Goal: Download file/media

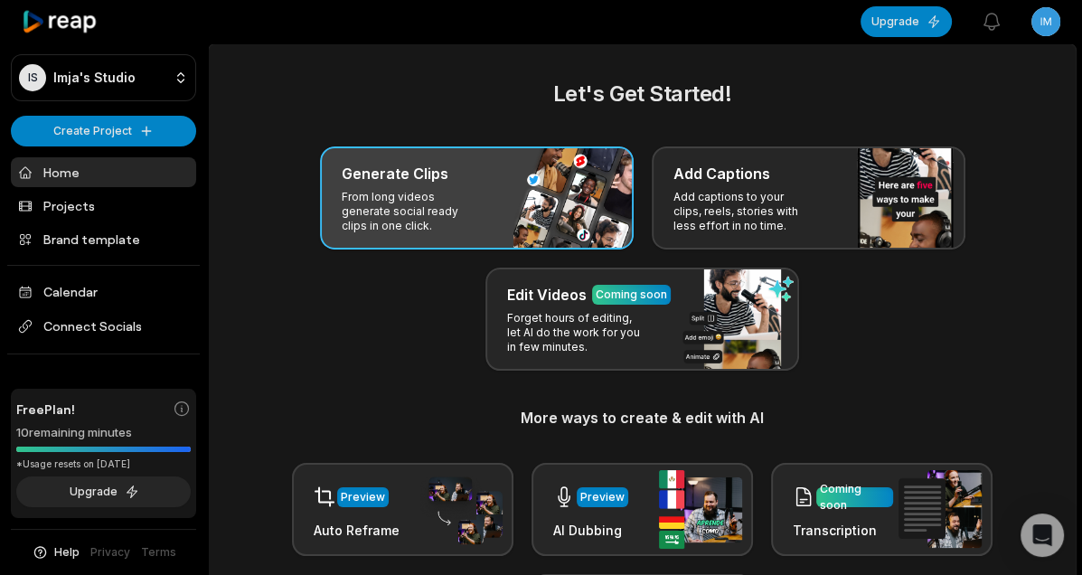
click at [472, 185] on div "Generate Clips From long videos generate social ready clips in one click." at bounding box center [477, 197] width 314 height 103
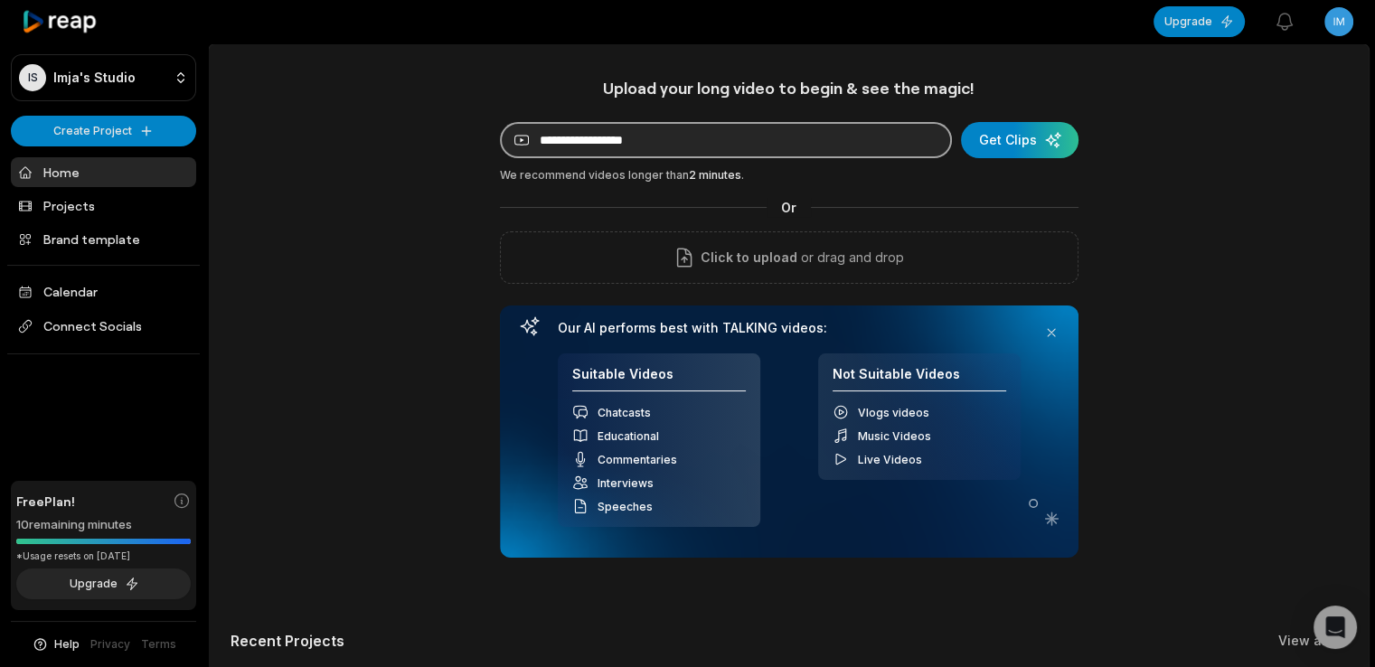
click at [608, 136] on input at bounding box center [726, 140] width 452 height 36
paste input "**********"
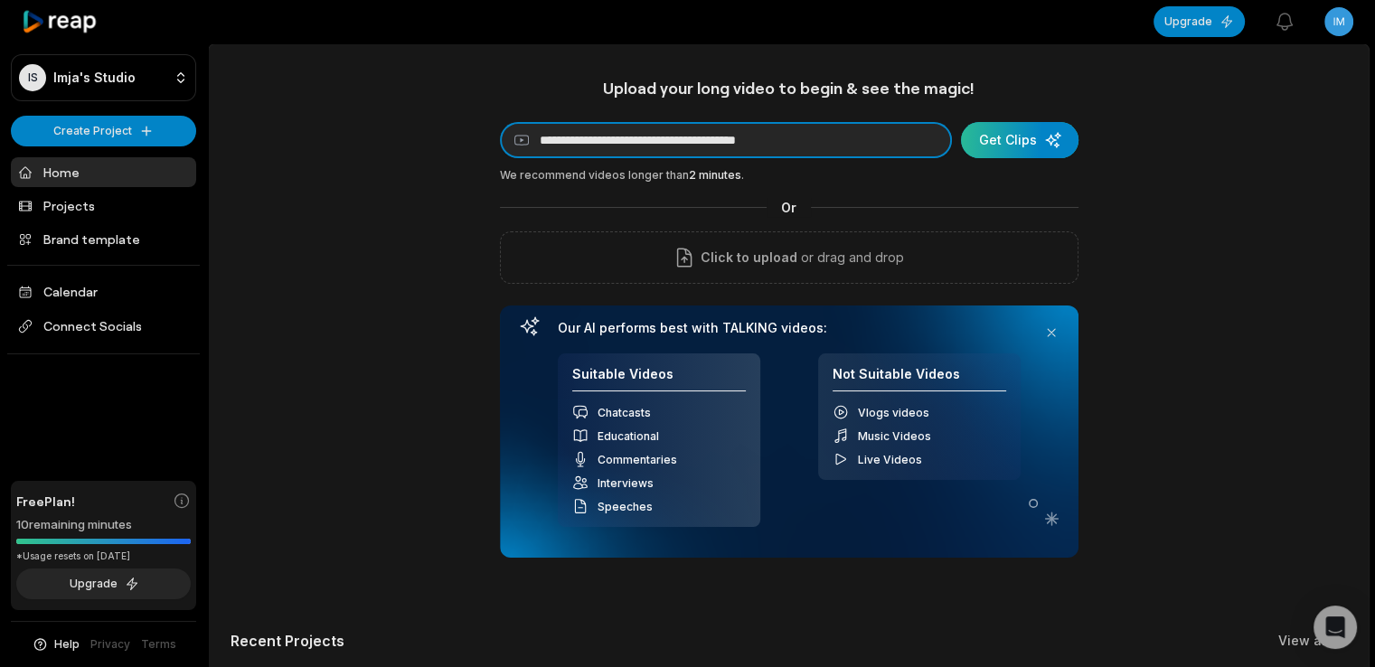
type input "**********"
click at [1034, 141] on div "submit" at bounding box center [1020, 140] width 118 height 36
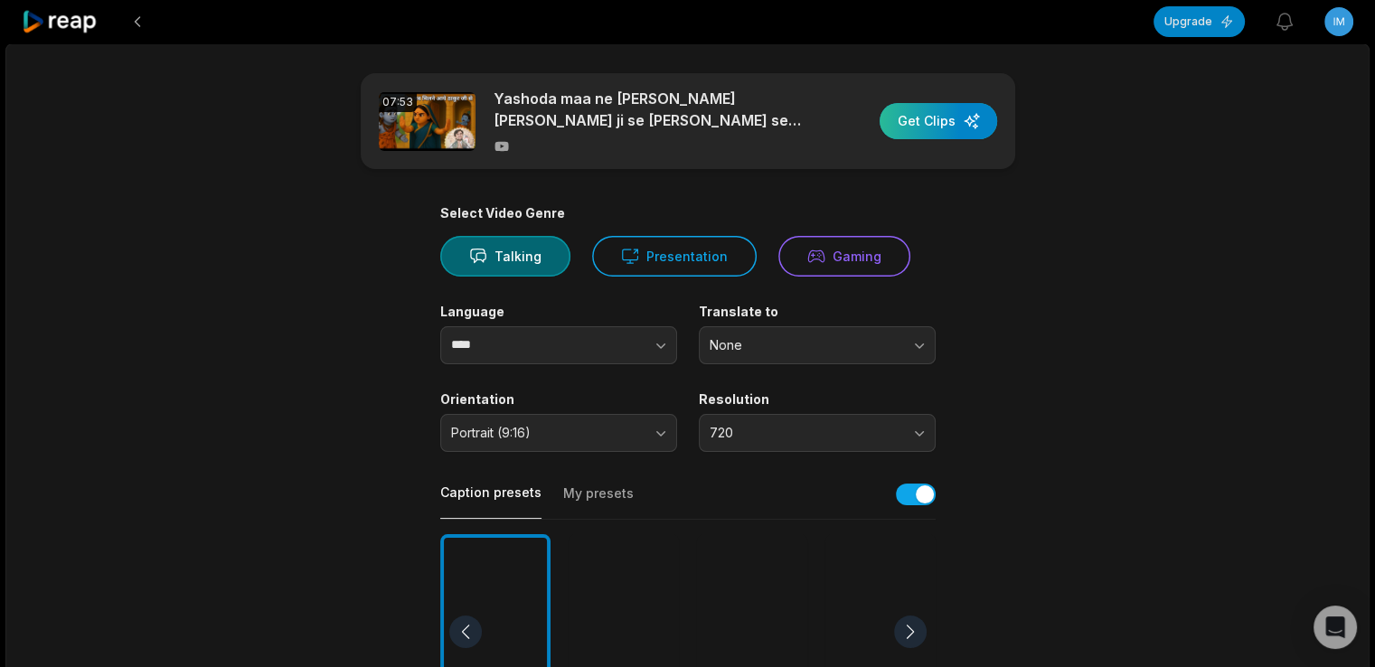
click at [951, 113] on div "button" at bounding box center [938, 121] width 118 height 36
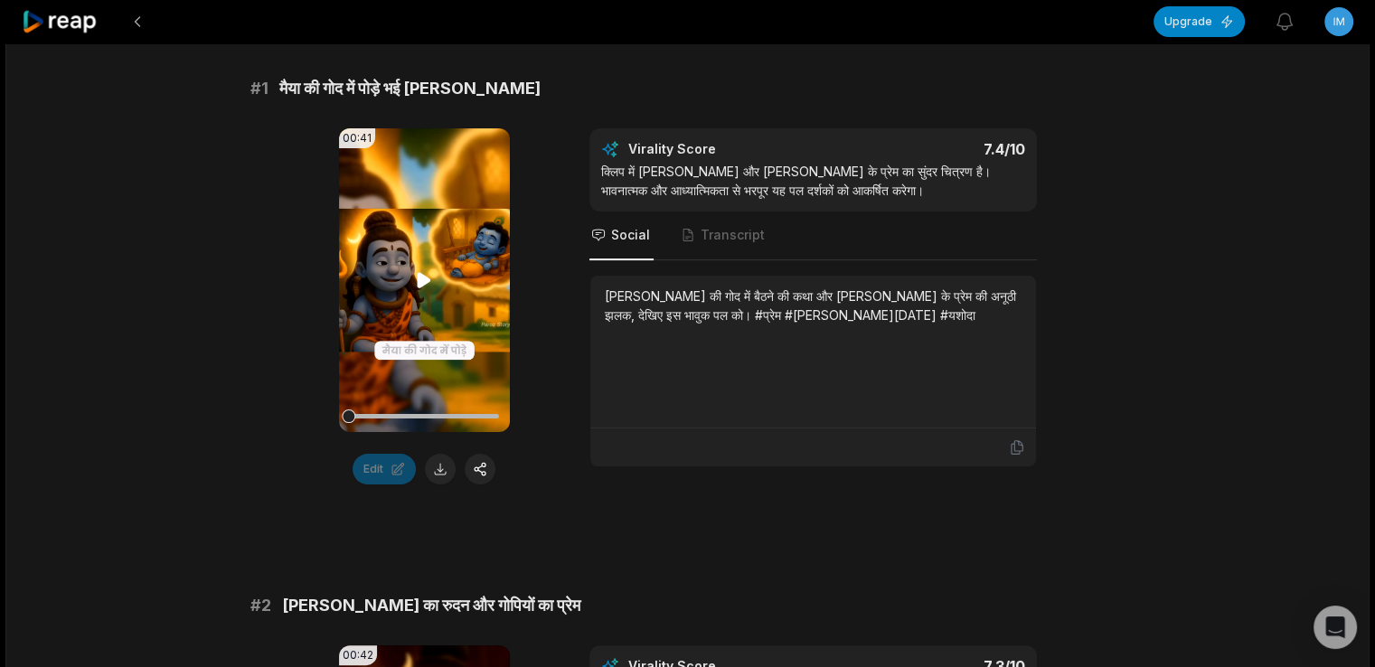
scroll to position [303, 0]
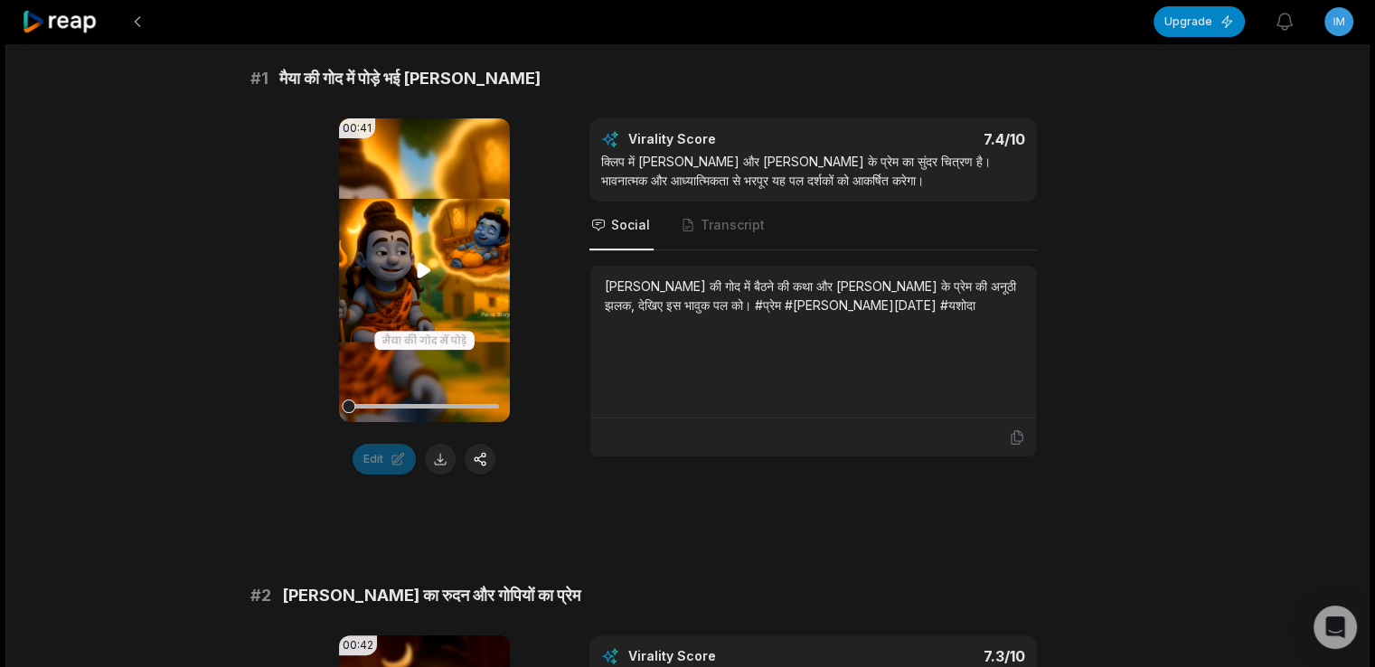
click at [427, 273] on icon at bounding box center [424, 270] width 22 height 22
click at [427, 273] on icon at bounding box center [424, 271] width 7 height 12
click at [450, 459] on button at bounding box center [440, 459] width 31 height 31
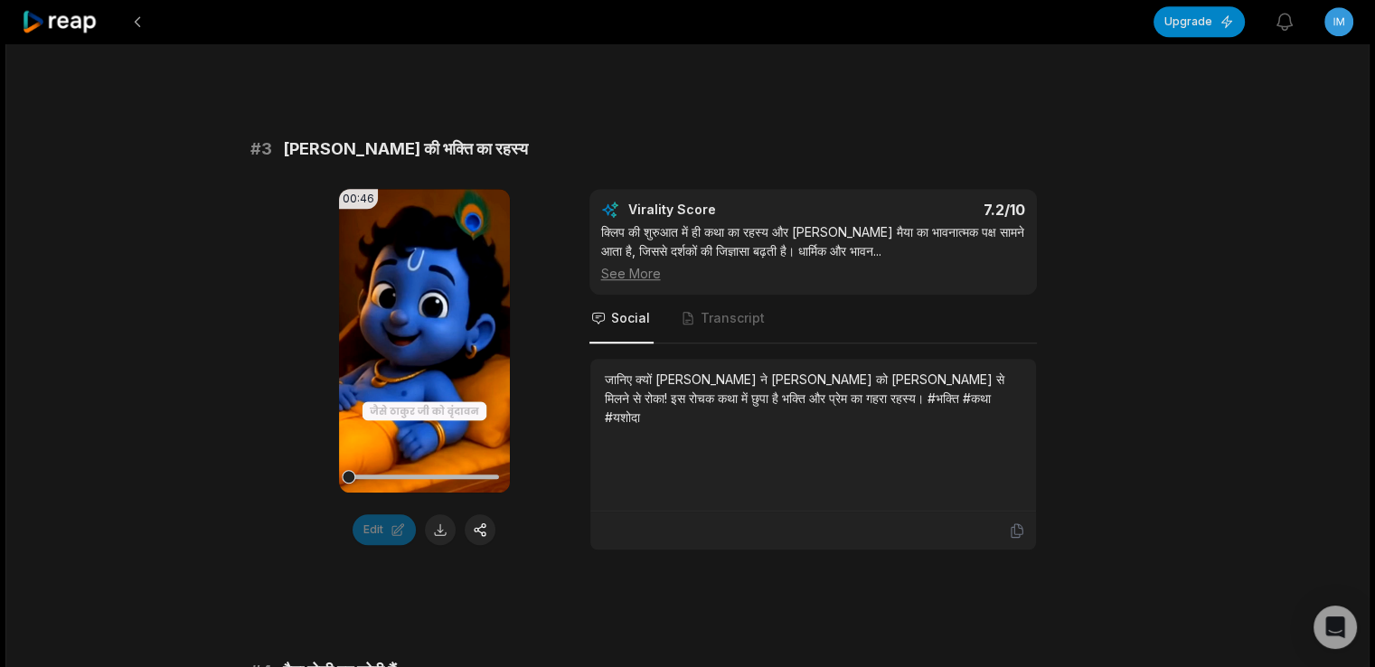
scroll to position [1297, 0]
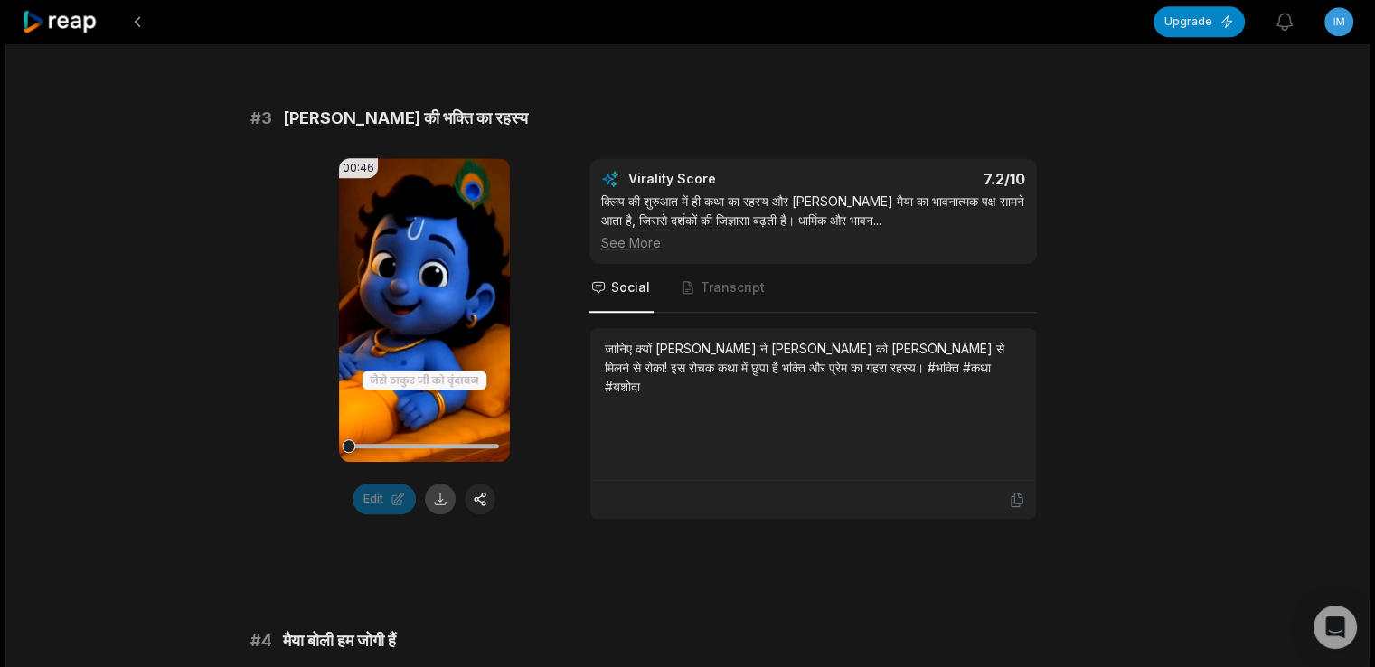
click at [440, 509] on button at bounding box center [440, 499] width 31 height 31
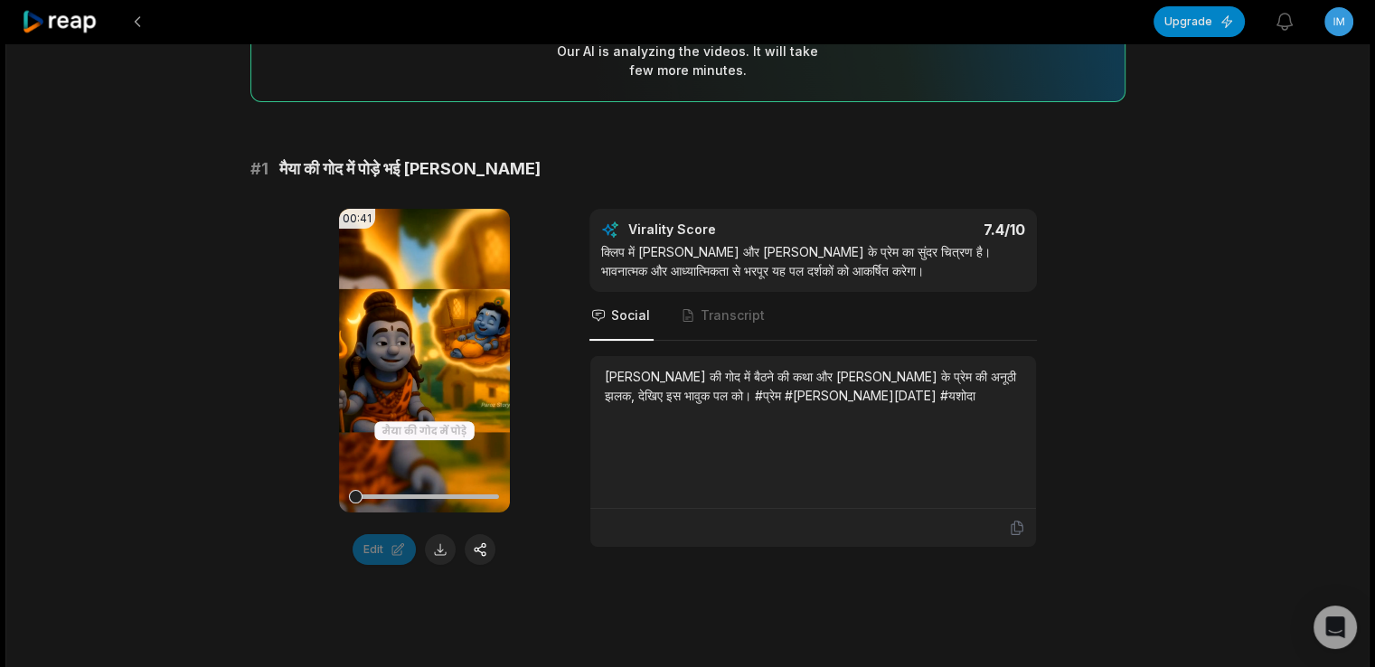
scroll to position [122, 0]
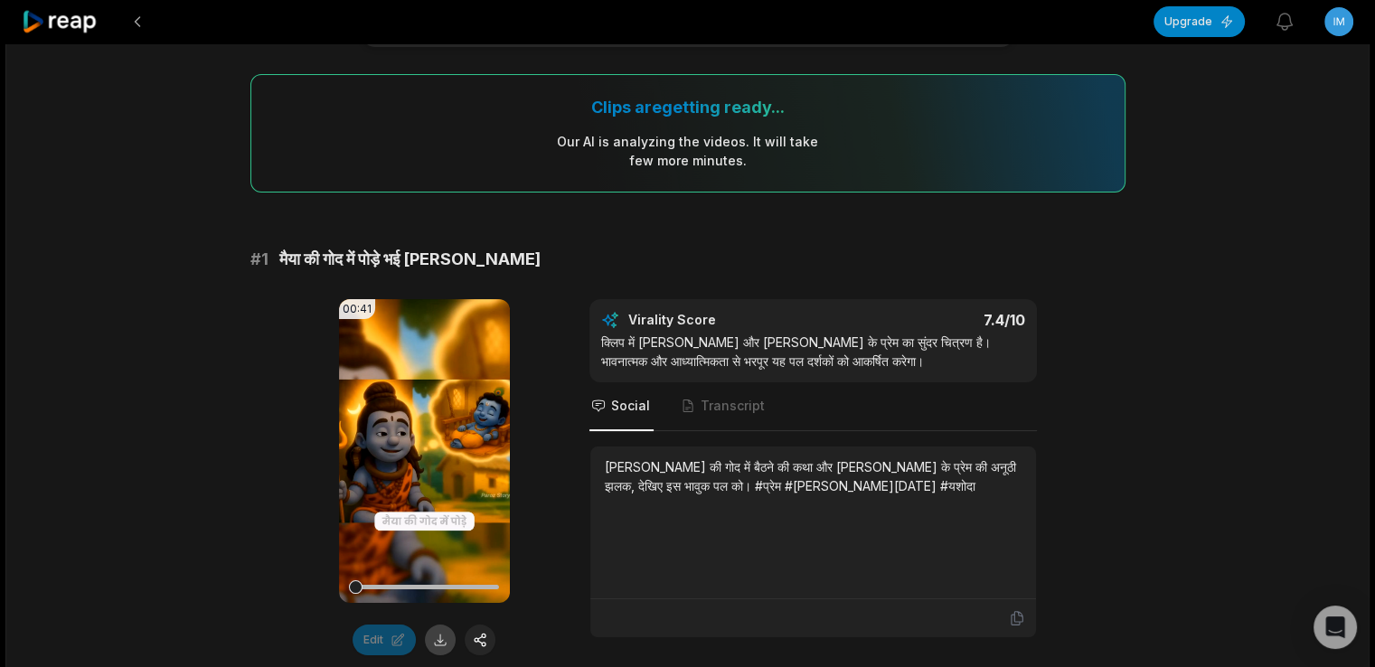
click at [448, 574] on button at bounding box center [440, 640] width 31 height 31
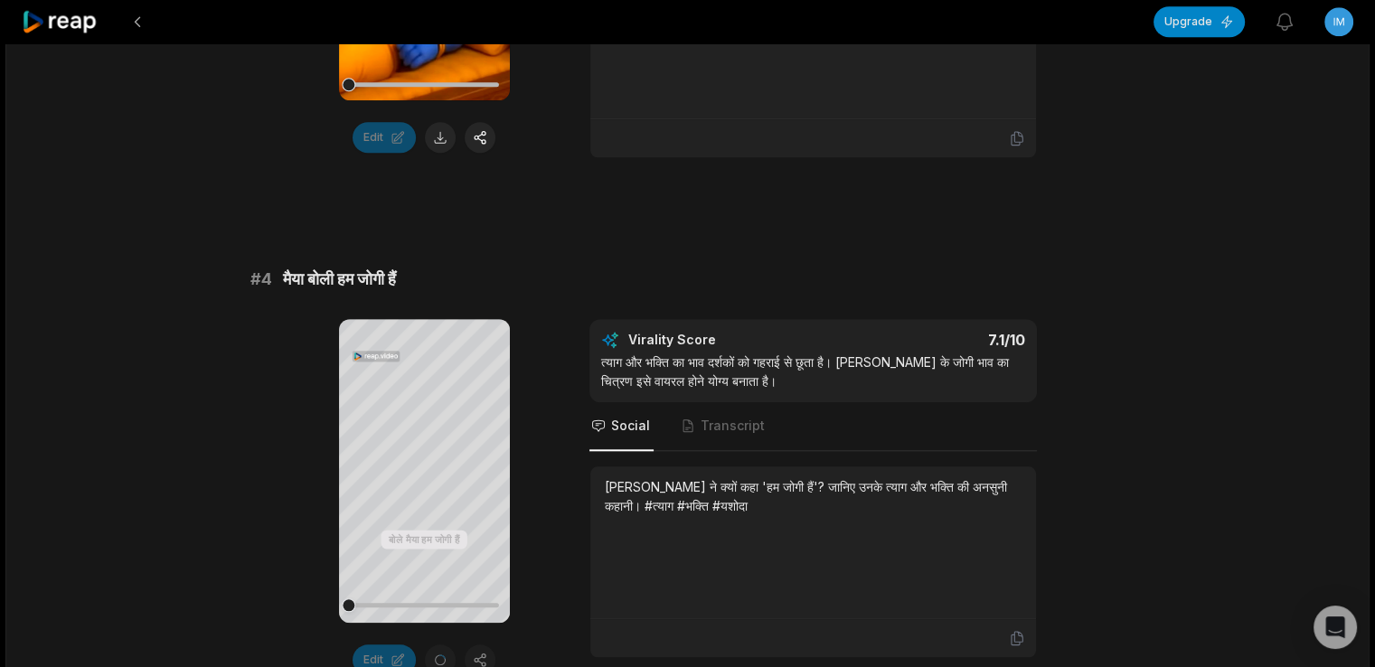
scroll to position [1749, 0]
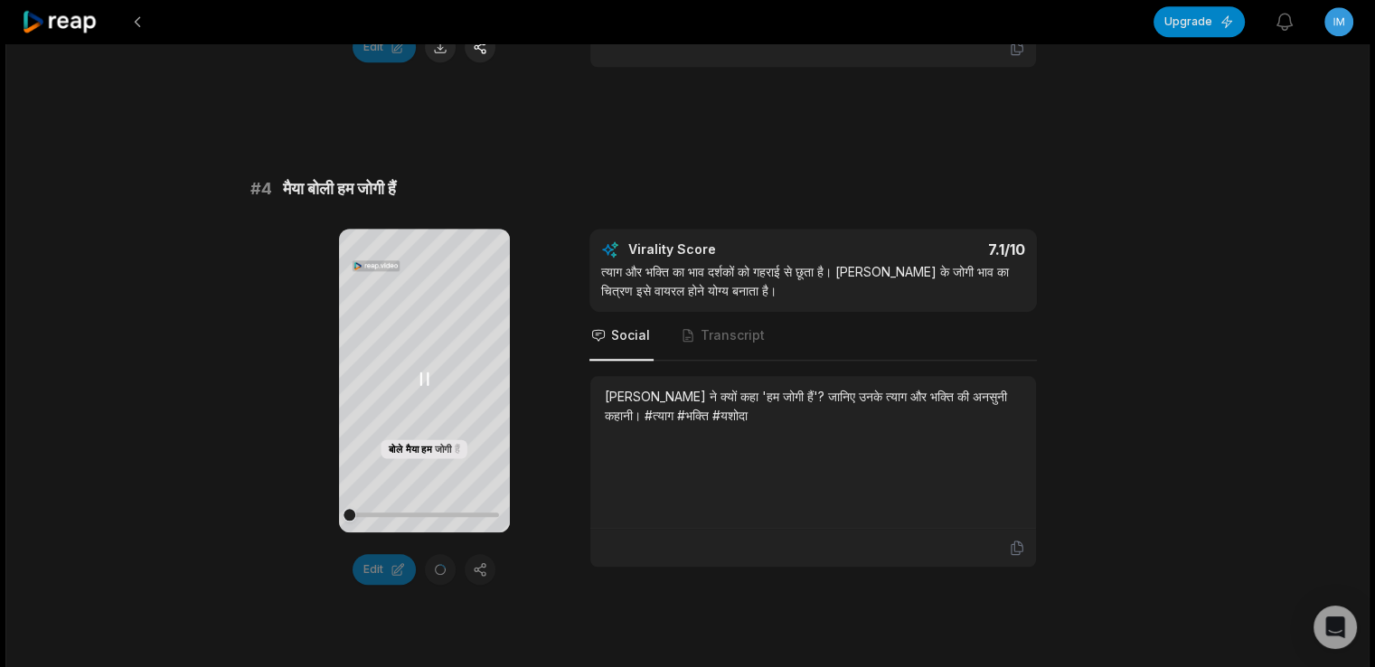
click at [417, 380] on icon at bounding box center [424, 379] width 22 height 22
click at [559, 214] on div "# 4 मैया बोली हम जोगी हैं Your browser does not support mp4 format. बोले मैया ह…" at bounding box center [687, 380] width 875 height 409
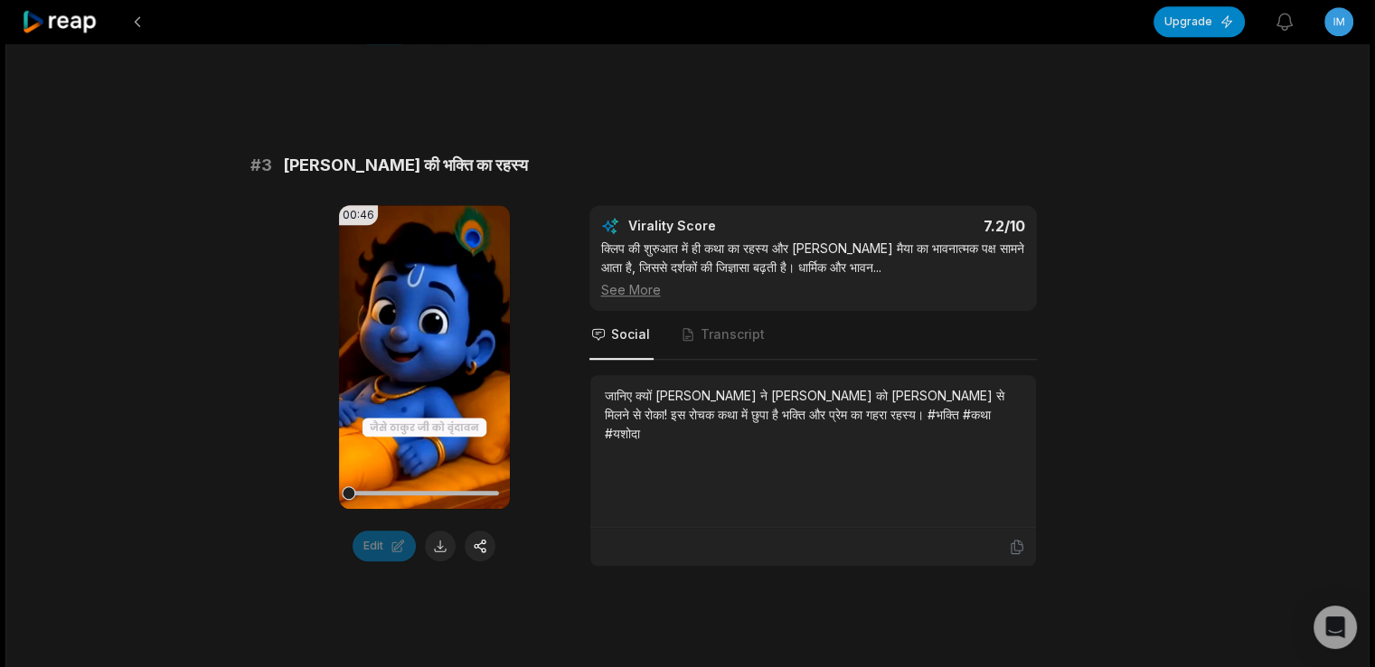
scroll to position [1207, 0]
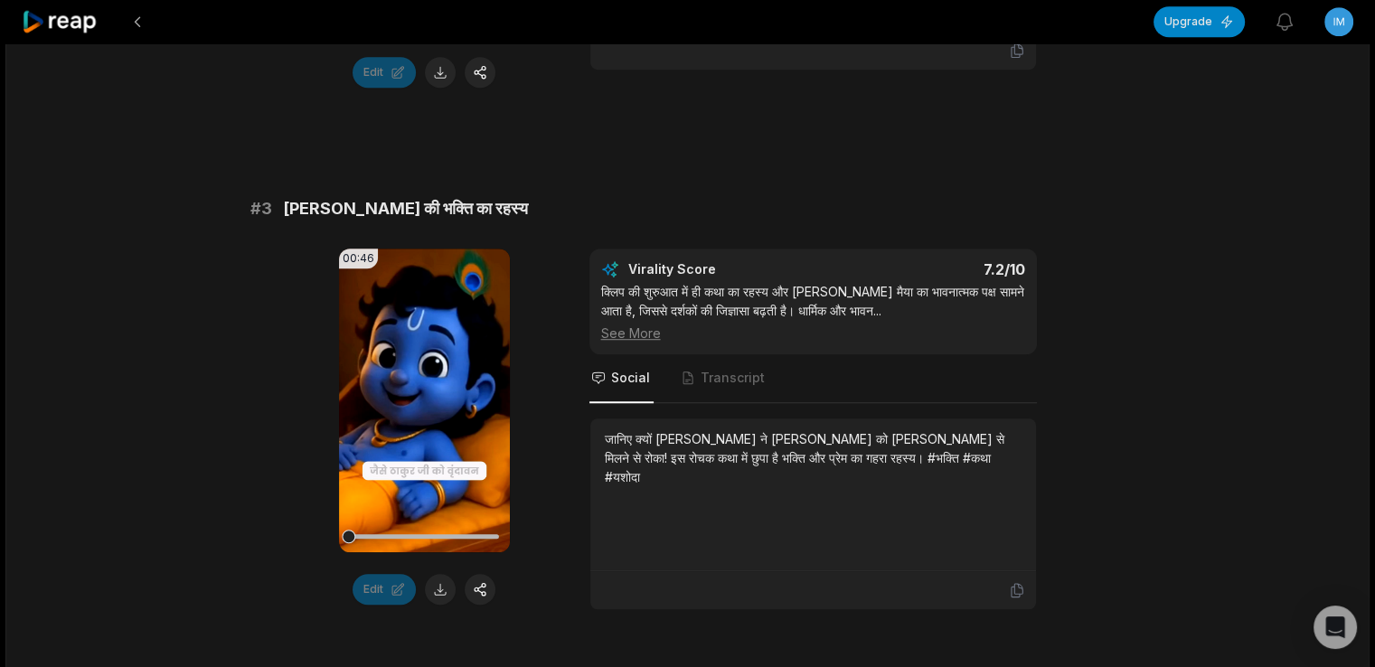
click at [552, 357] on div "00:46 Your browser does not support mp4 format. Edit Virality Score 7.2 /10 क्ल…" at bounding box center [687, 430] width 875 height 362
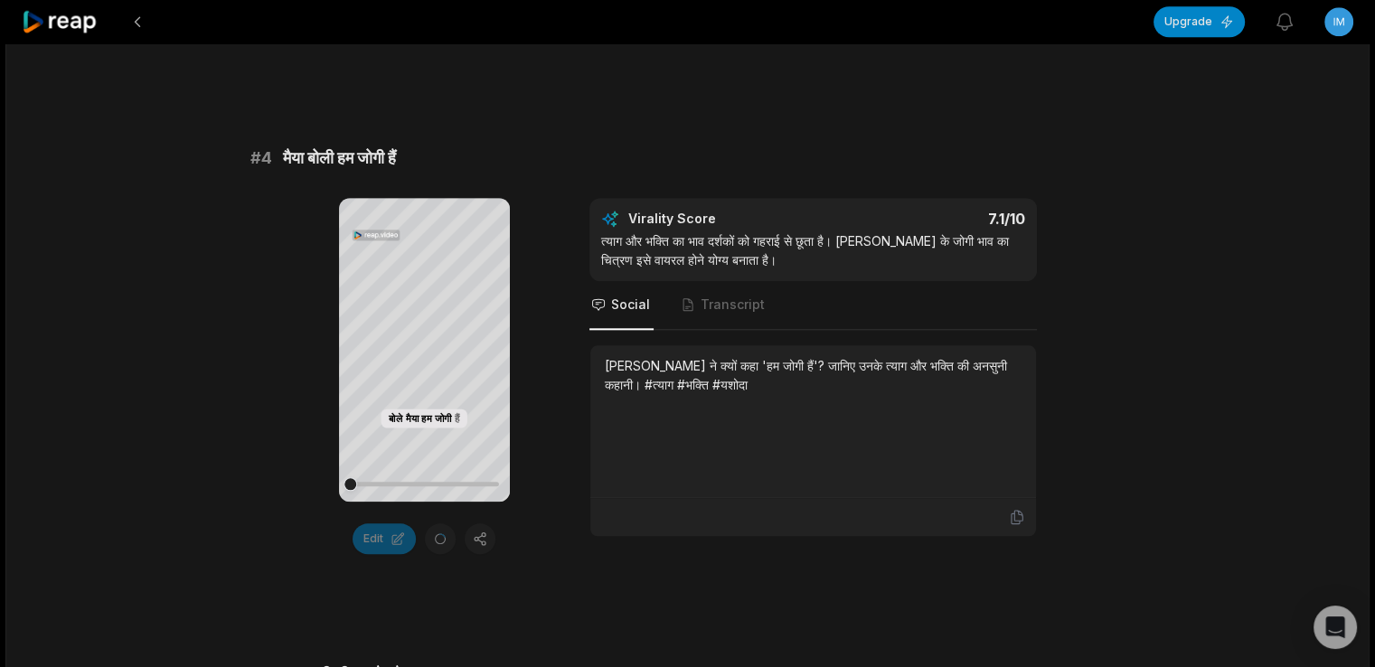
scroll to position [1749, 0]
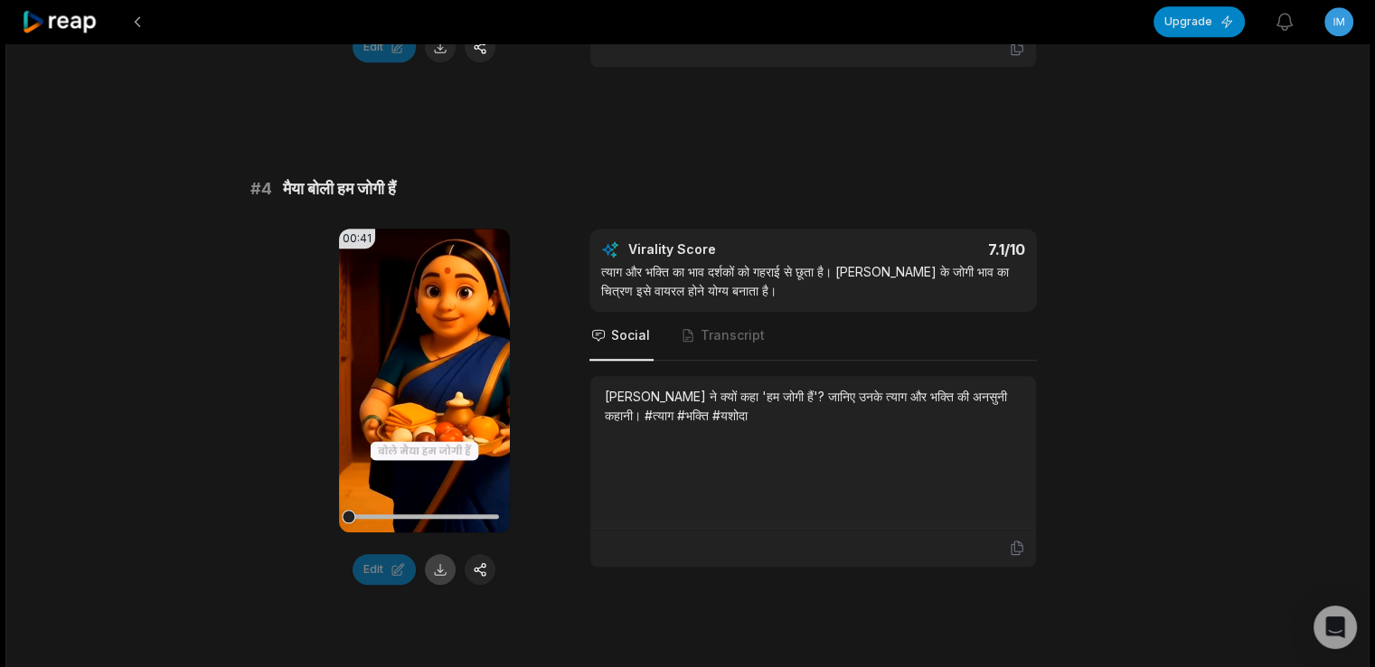
click at [447, 565] on button at bounding box center [440, 569] width 31 height 31
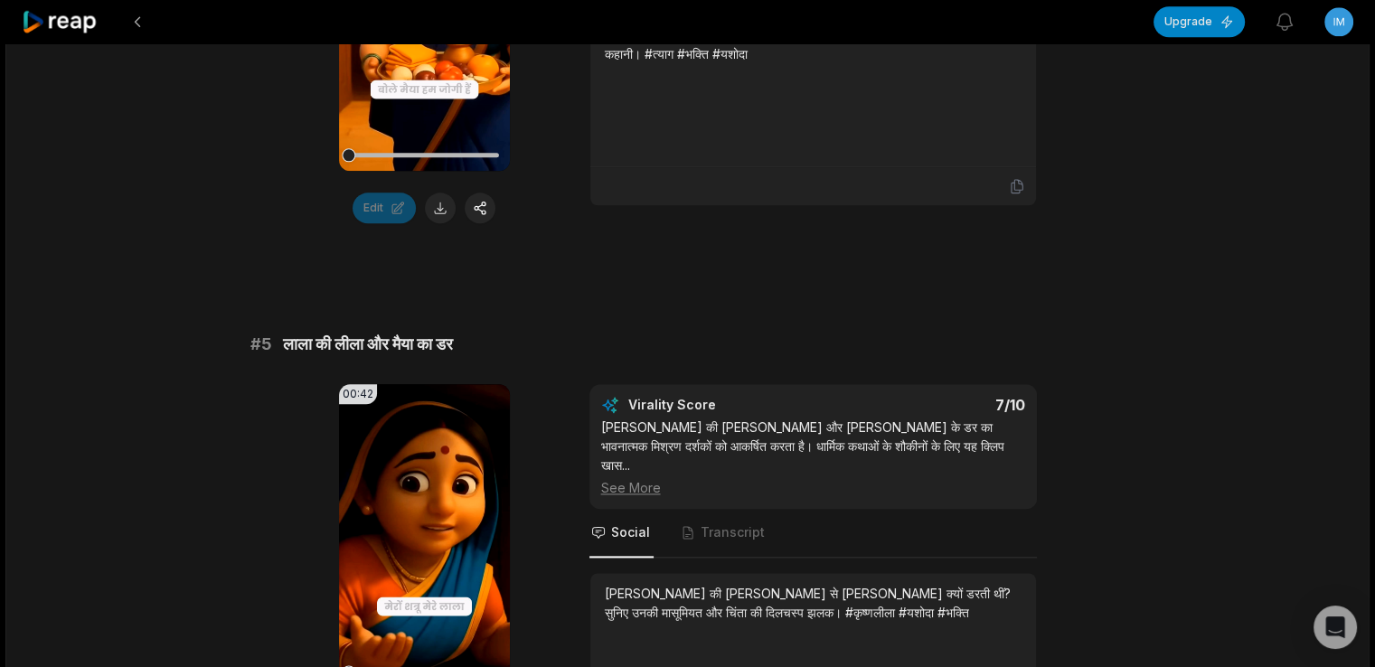
scroll to position [2382, 0]
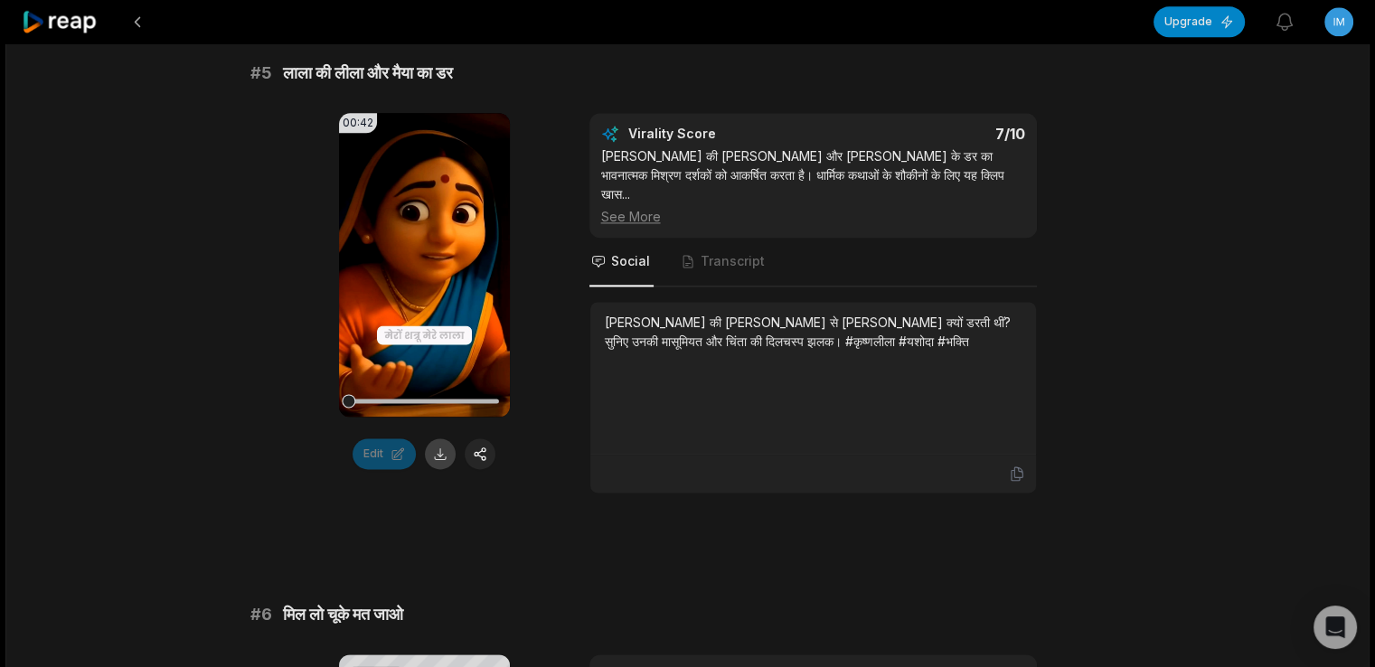
click at [440, 456] on button at bounding box center [440, 453] width 31 height 31
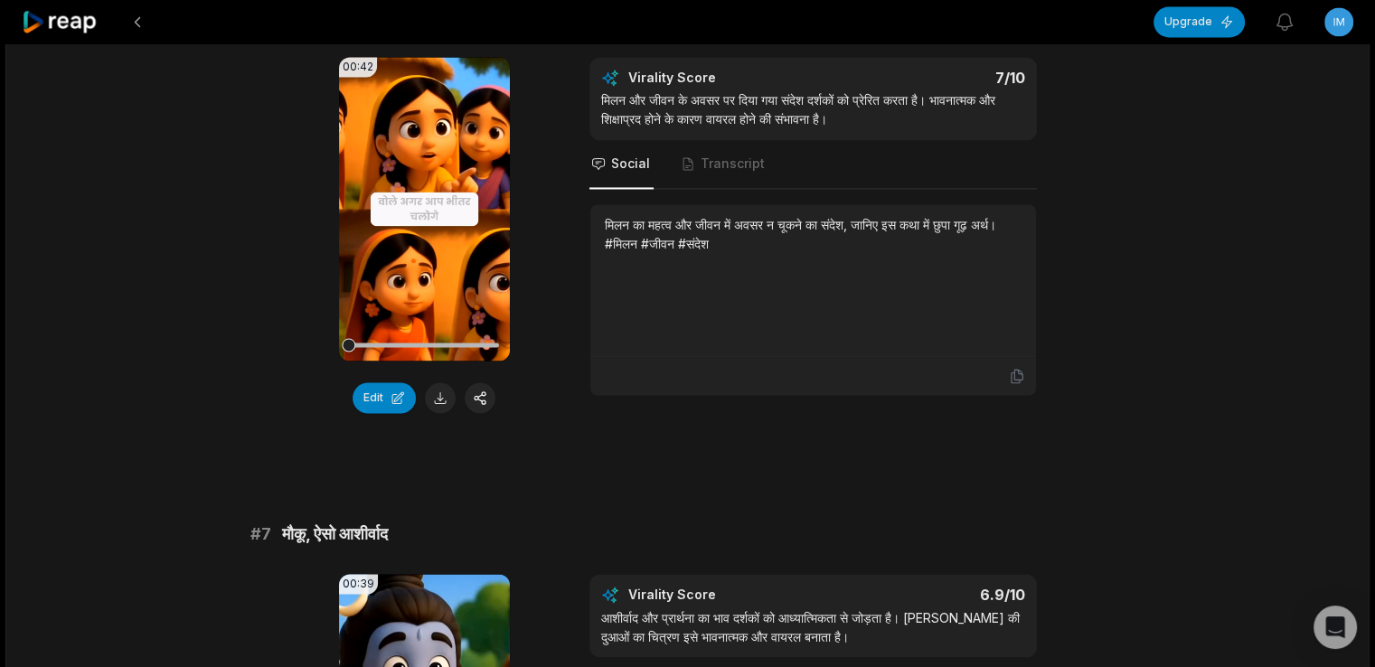
scroll to position [2688, 0]
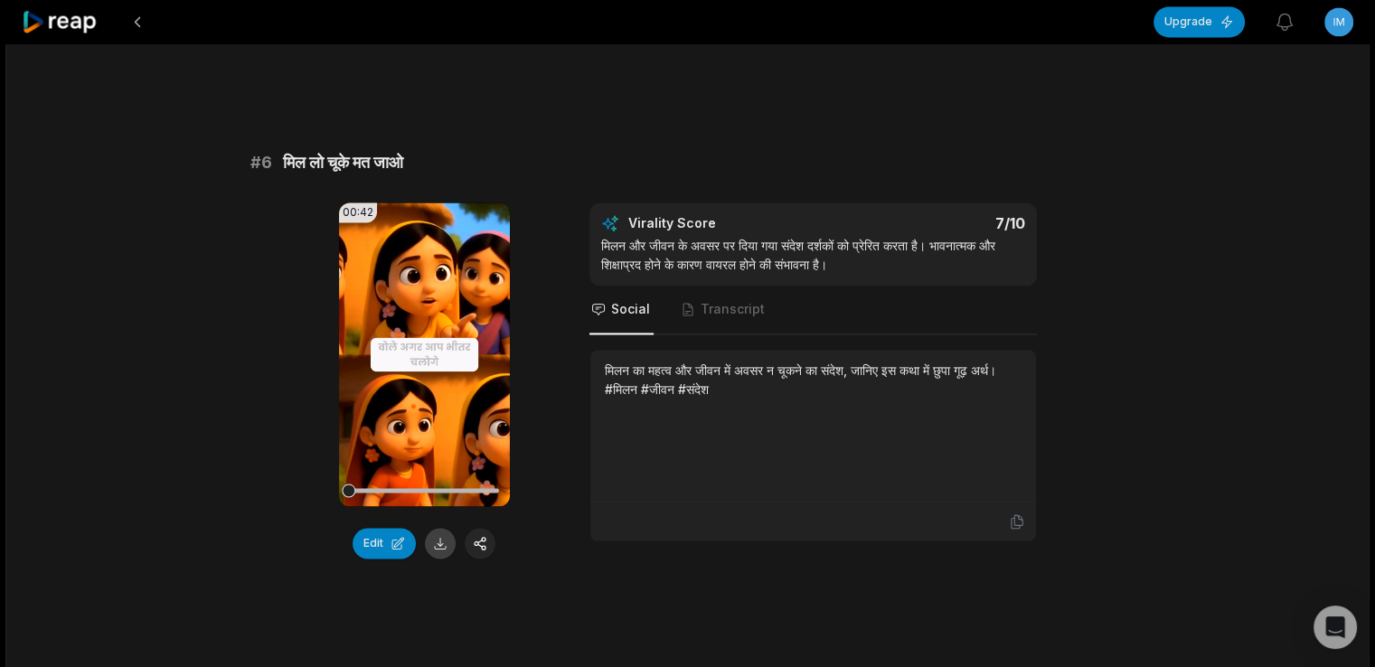
click at [444, 528] on button at bounding box center [440, 543] width 31 height 31
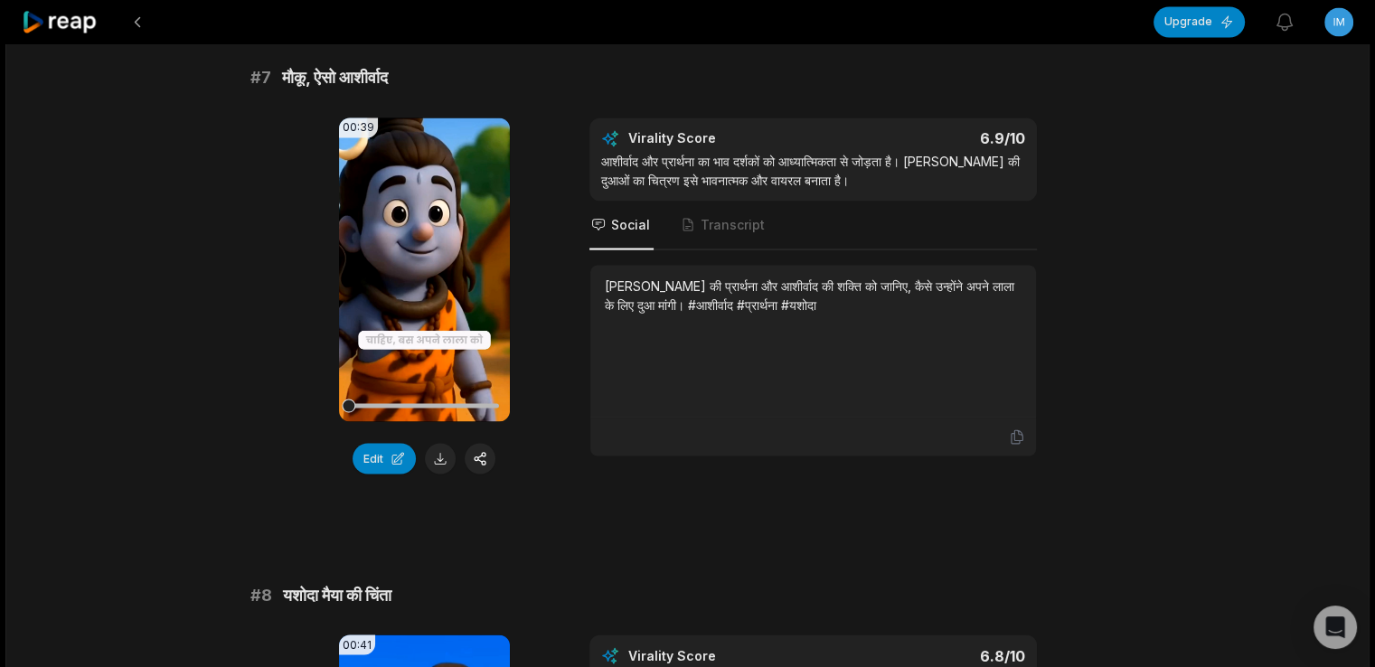
scroll to position [3321, 0]
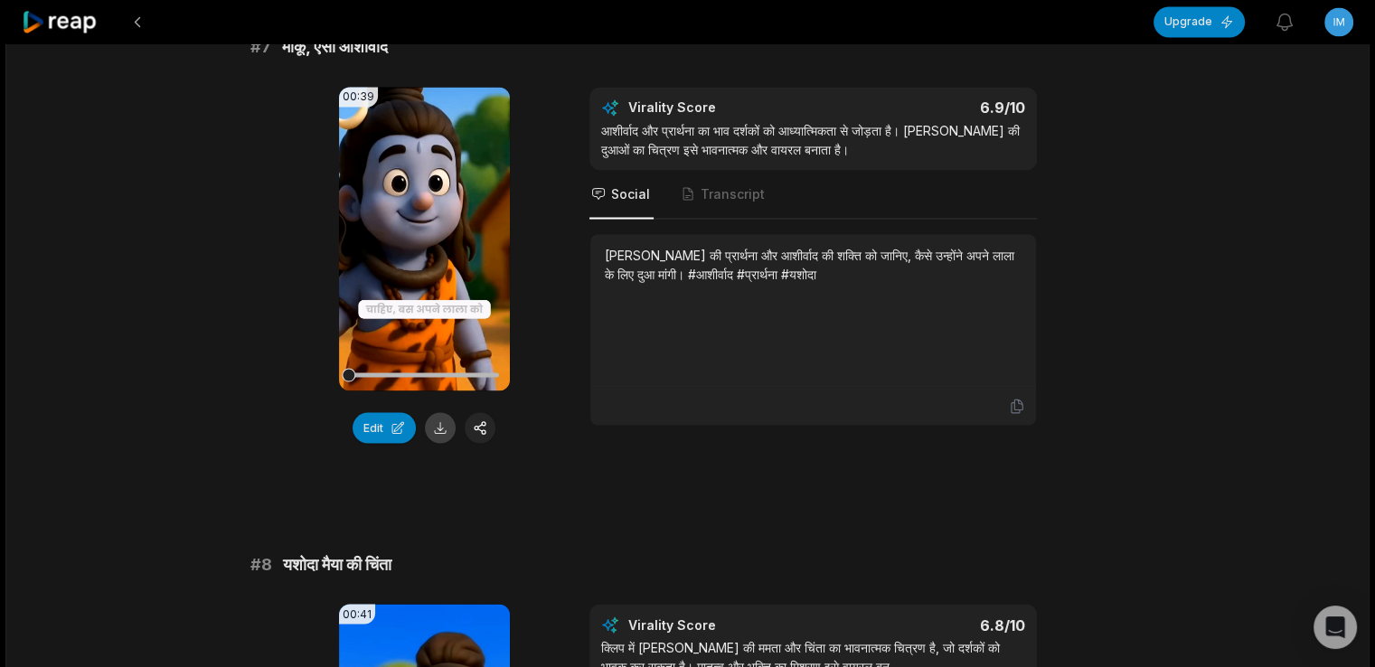
click at [442, 412] on button at bounding box center [440, 427] width 31 height 31
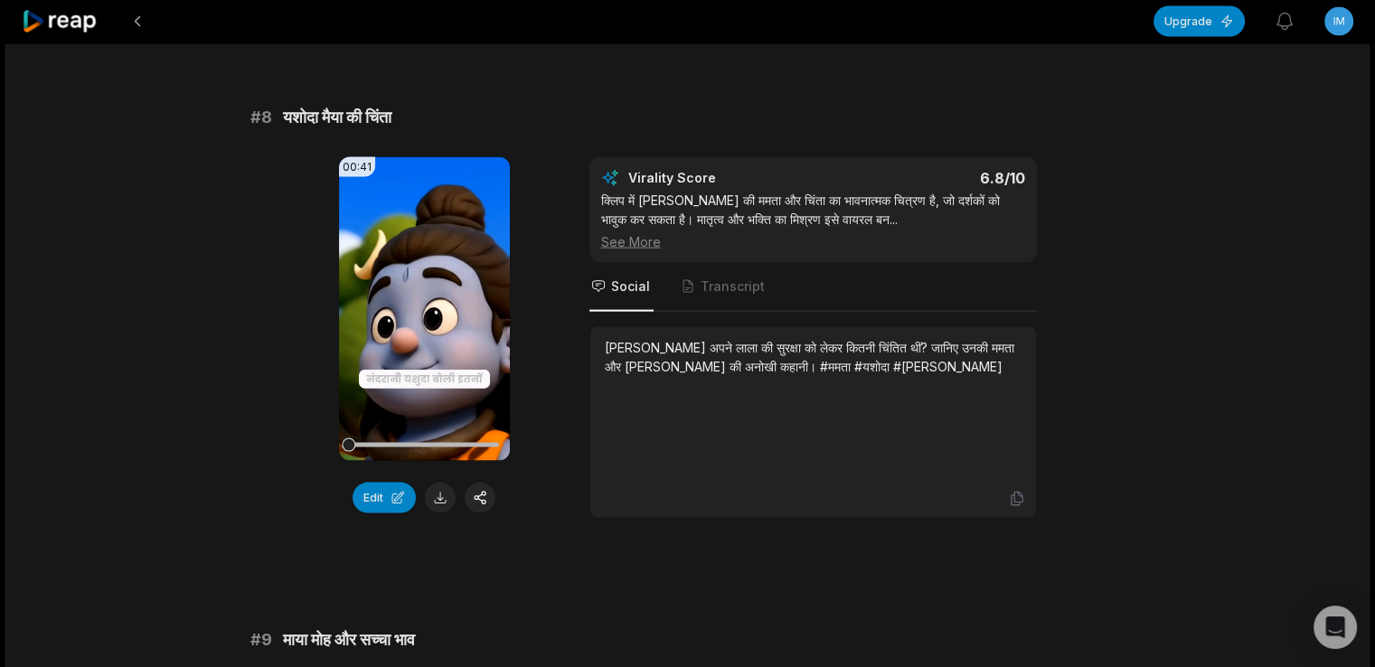
scroll to position [3773, 0]
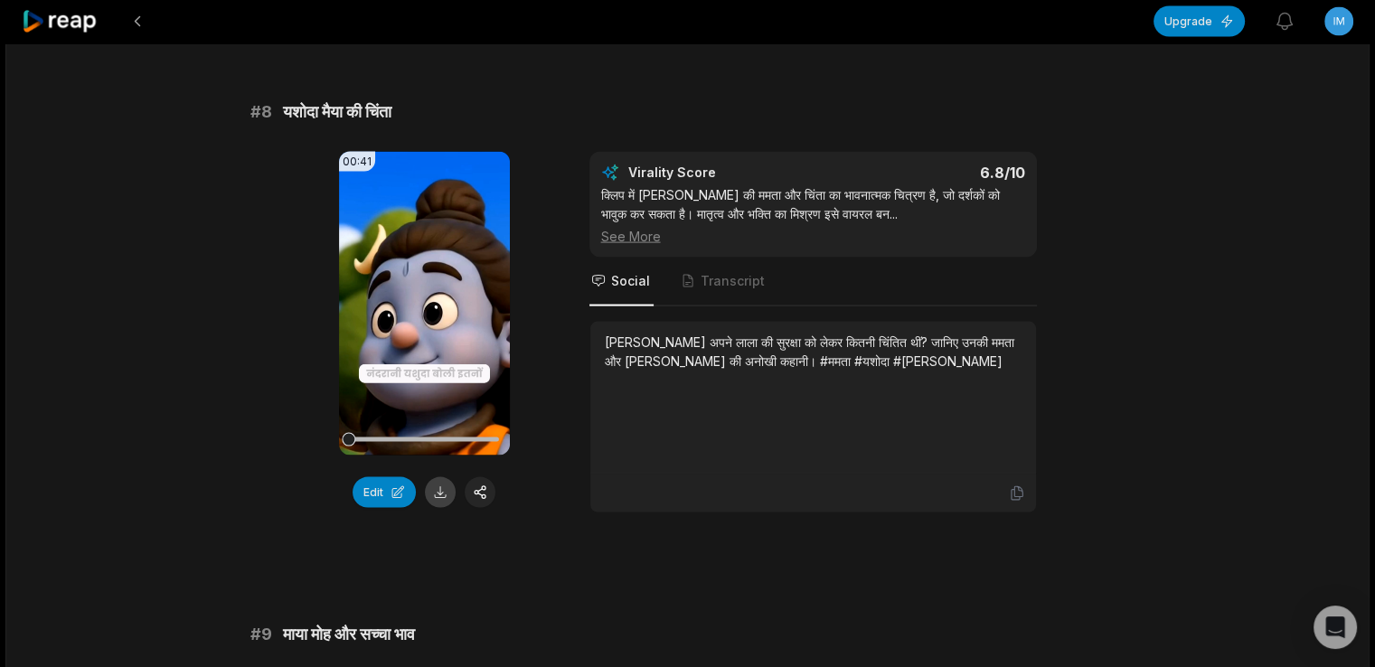
click at [437, 477] on button at bounding box center [440, 492] width 31 height 31
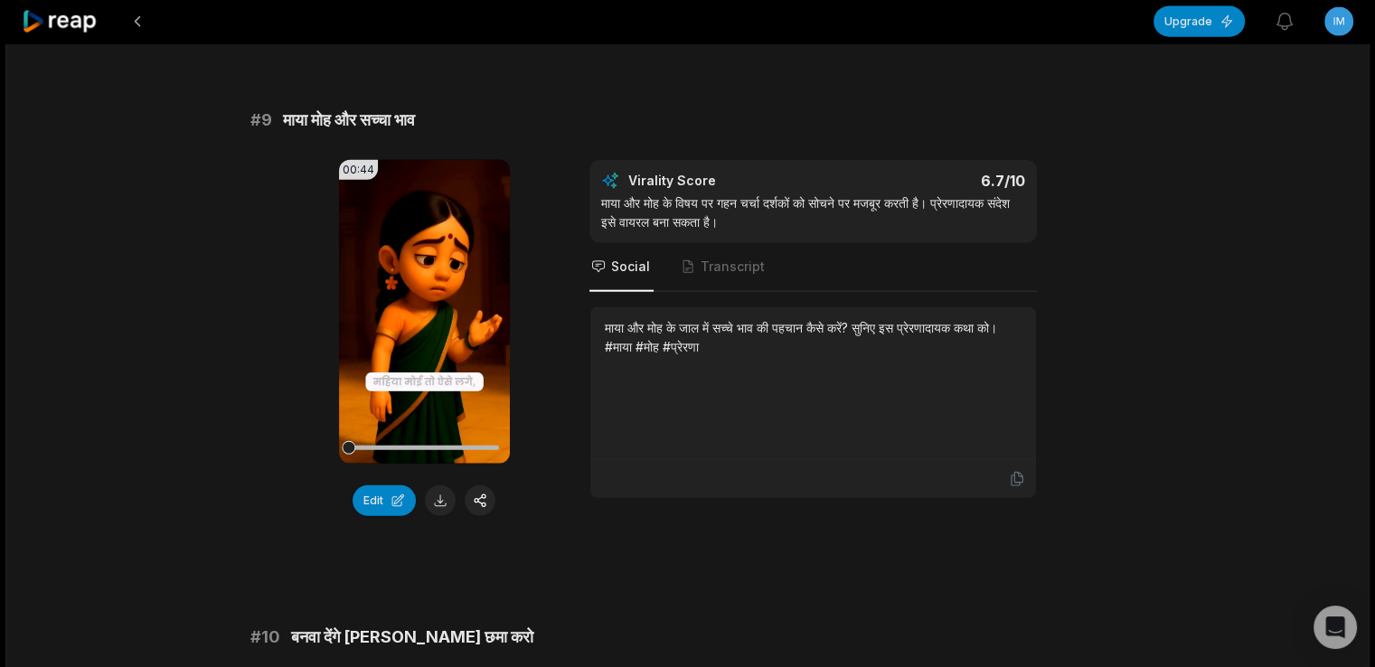
scroll to position [4315, 0]
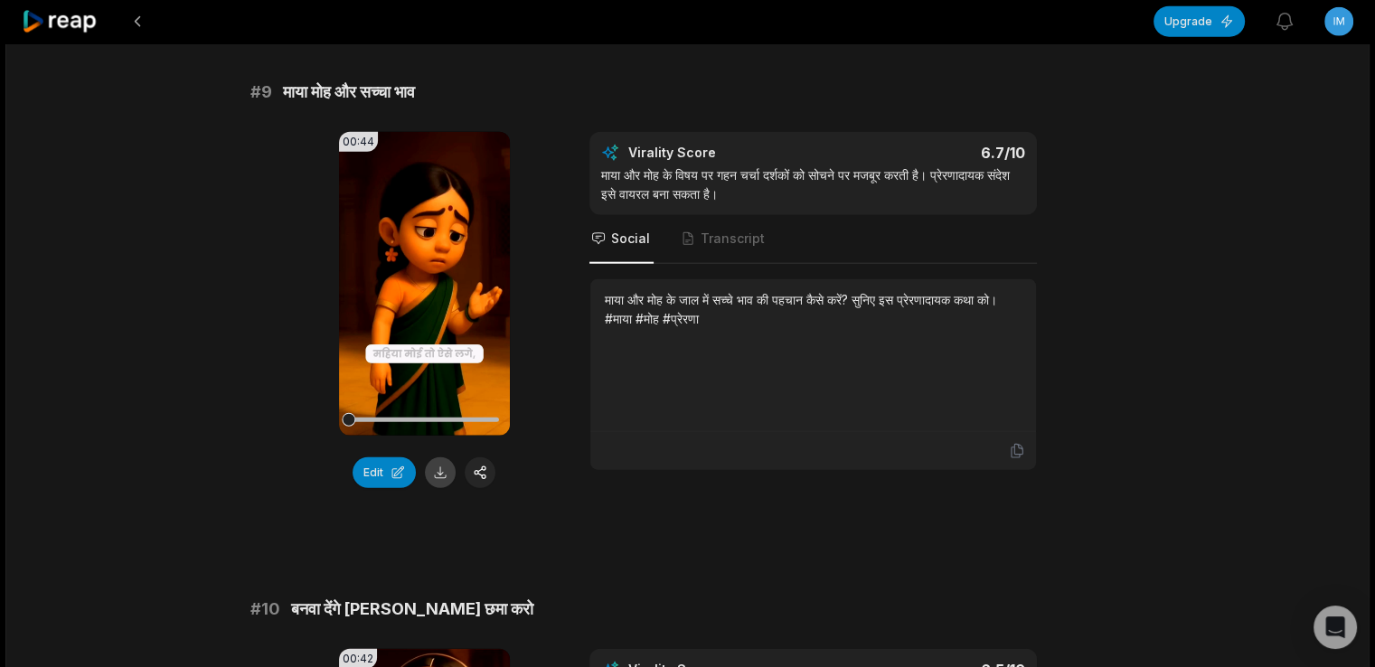
click at [449, 457] on button at bounding box center [440, 472] width 31 height 31
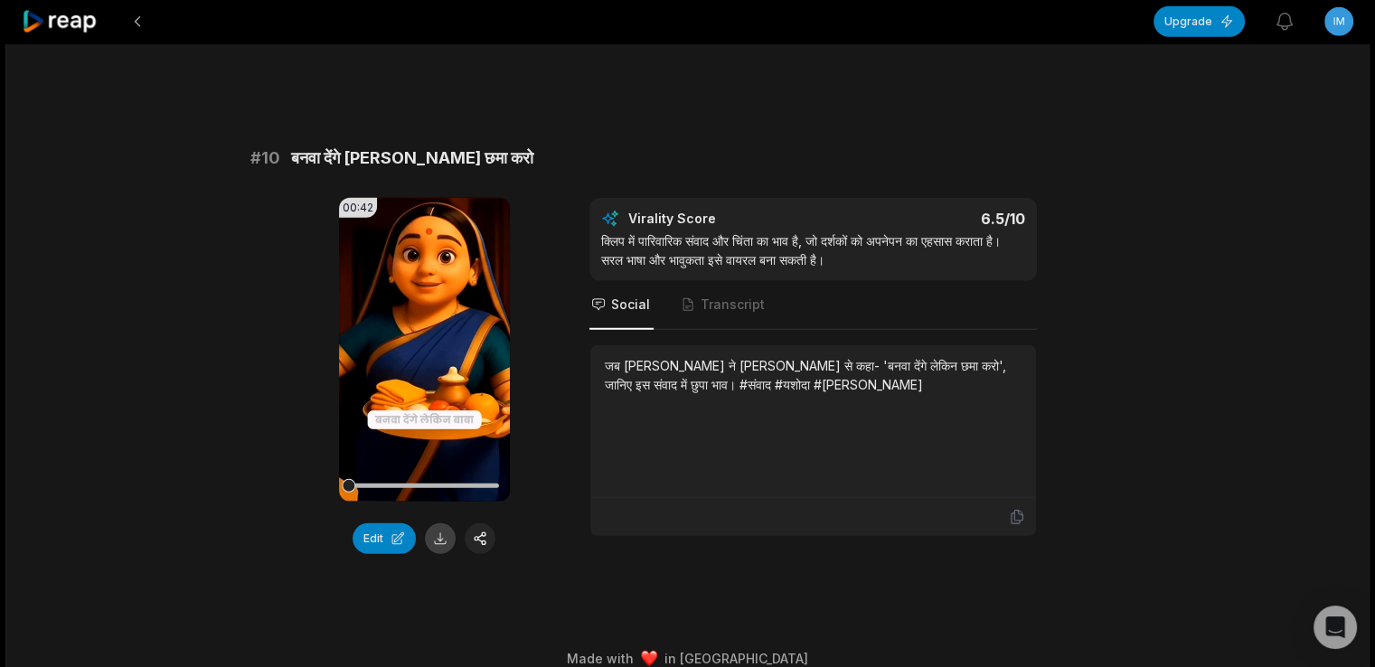
click at [428, 523] on button at bounding box center [440, 538] width 31 height 31
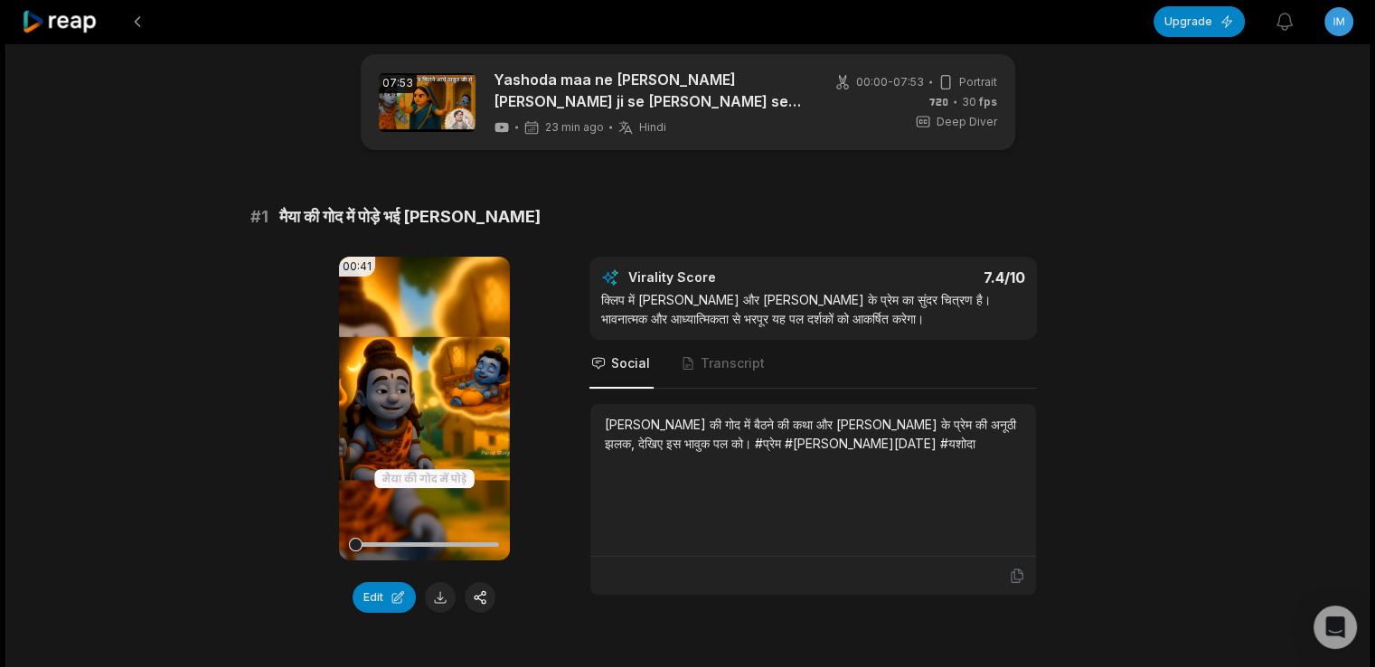
scroll to position [0, 0]
